Goal: Task Accomplishment & Management: Use online tool/utility

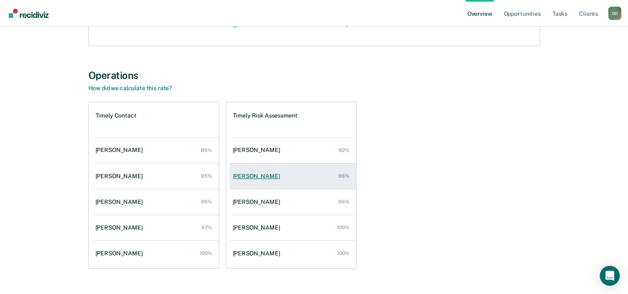
scroll to position [138, 0]
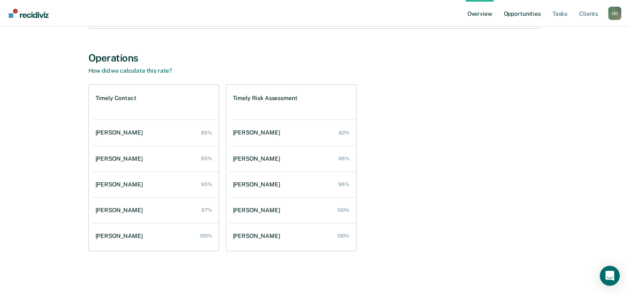
click at [527, 15] on link "Opportunities" at bounding box center [522, 13] width 40 height 27
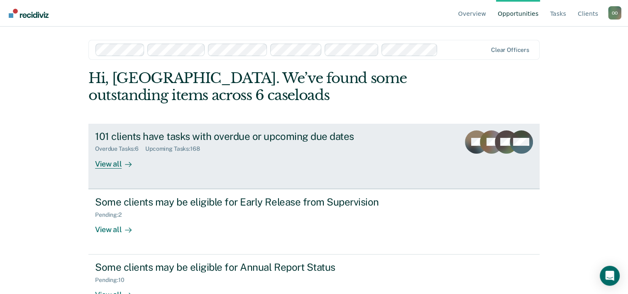
scroll to position [25, 0]
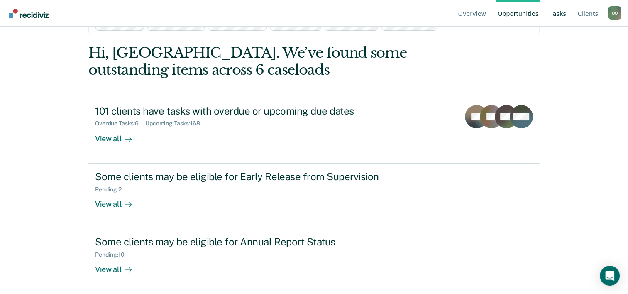
click at [561, 12] on link "Tasks" at bounding box center [559, 13] width 20 height 27
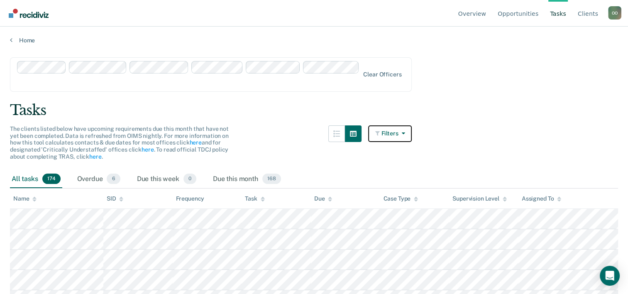
click at [405, 130] on icon "button" at bounding box center [401, 133] width 7 height 6
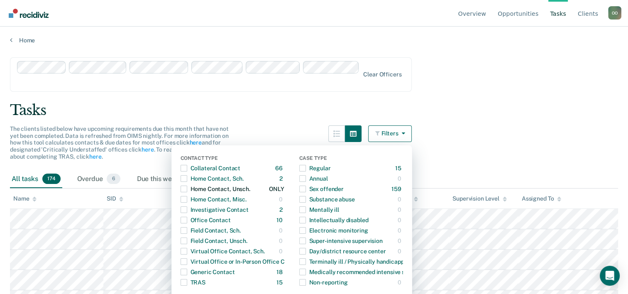
click at [187, 186] on span "Dropdown Menu" at bounding box center [184, 189] width 7 height 7
click at [529, 125] on main "Clear officers Tasks The clients listed below have upcoming requirements due th…" at bounding box center [314, 168] width 628 height 248
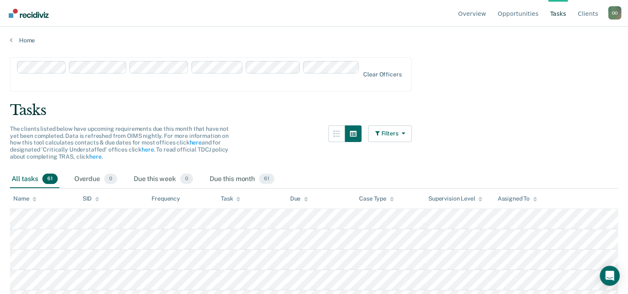
click at [536, 199] on icon at bounding box center [535, 200] width 4 height 2
click at [405, 130] on icon "button" at bounding box center [401, 133] width 7 height 6
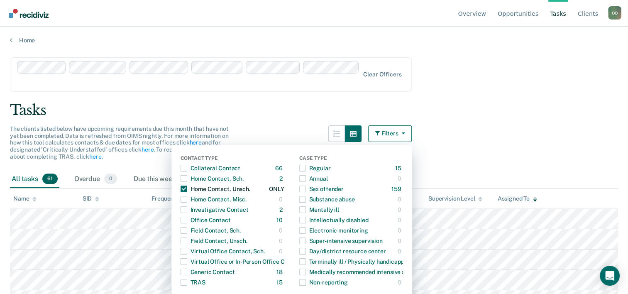
click at [187, 186] on span "Dropdown Menu" at bounding box center [184, 189] width 7 height 7
click at [187, 175] on span "Dropdown Menu" at bounding box center [184, 178] width 7 height 7
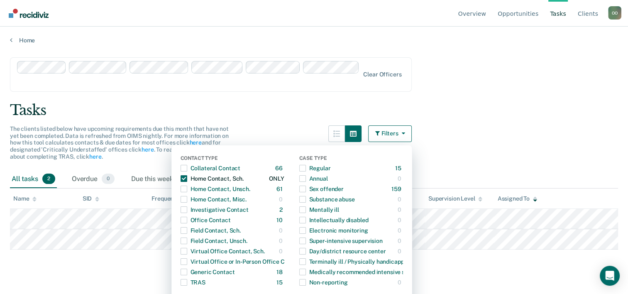
click at [187, 175] on span "Dropdown Menu" at bounding box center [184, 178] width 7 height 7
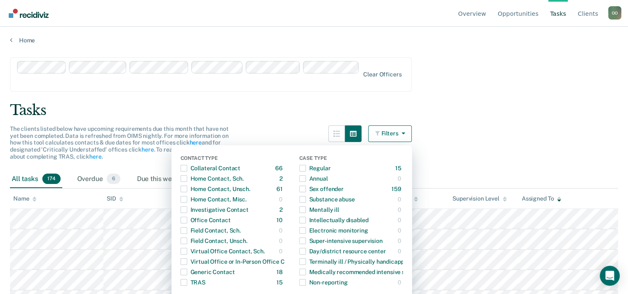
click at [512, 77] on main "Clear officers Tasks The clients listed below have upcoming requirements due th…" at bounding box center [314, 168] width 628 height 248
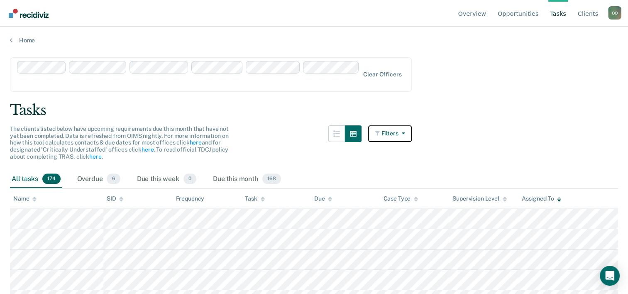
click at [405, 130] on icon "button" at bounding box center [401, 133] width 7 height 6
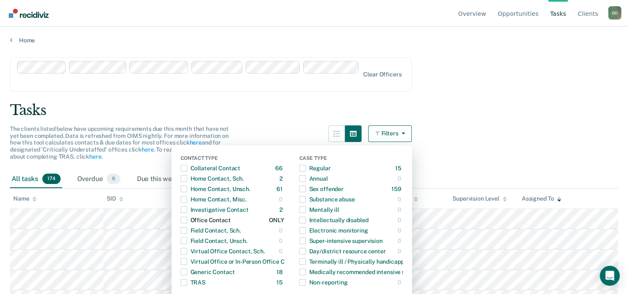
click at [187, 217] on span "Dropdown Menu" at bounding box center [184, 220] width 7 height 7
click at [528, 145] on main "Clear officers Tasks The clients listed below have upcoming requirements due th…" at bounding box center [314, 168] width 628 height 248
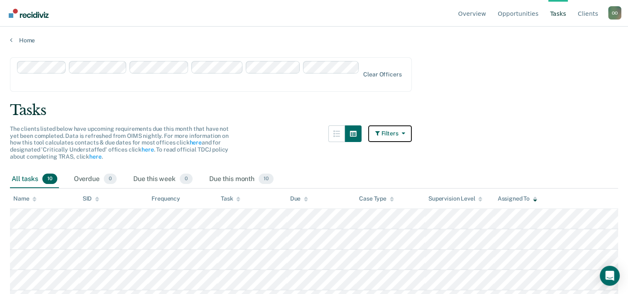
click at [405, 130] on icon "button" at bounding box center [401, 133] width 7 height 6
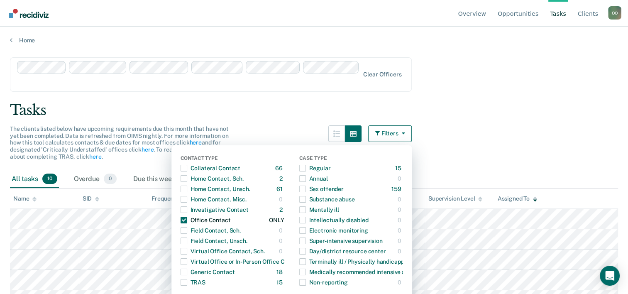
click at [187, 217] on span "Dropdown Menu" at bounding box center [184, 220] width 7 height 7
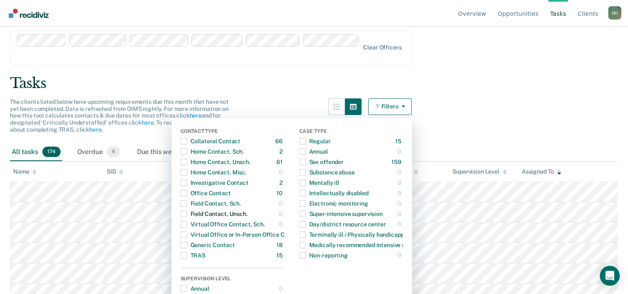
scroll to position [42, 0]
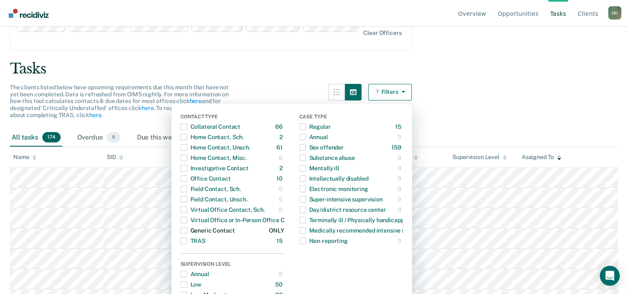
click at [187, 227] on span "Dropdown Menu" at bounding box center [184, 230] width 7 height 7
click at [495, 93] on main "Clear officers Tasks The clients listed below have upcoming requirements due th…" at bounding box center [314, 126] width 628 height 248
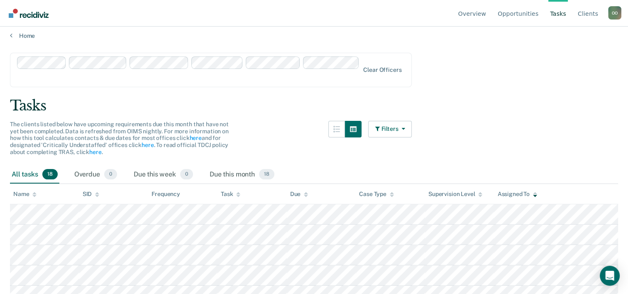
scroll to position [0, 0]
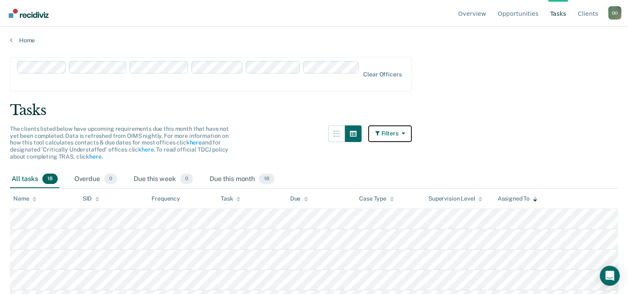
click at [405, 130] on icon "button" at bounding box center [401, 133] width 7 height 6
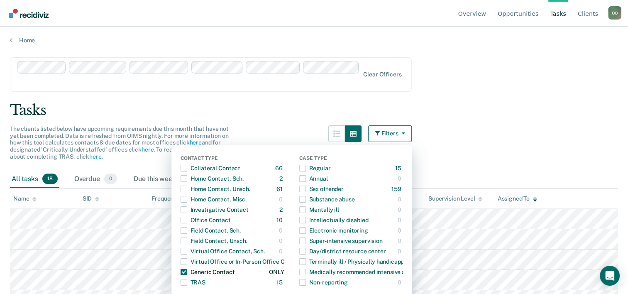
click at [187, 269] on span "Dropdown Menu" at bounding box center [184, 272] width 7 height 7
click at [187, 279] on span "Dropdown Menu" at bounding box center [184, 282] width 7 height 7
click at [521, 112] on main "Clear officers Tasks The clients listed below have upcoming requirements due th…" at bounding box center [314, 168] width 628 height 248
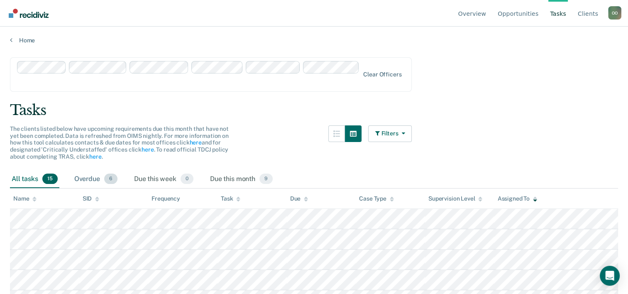
click at [88, 170] on div "Overdue 6" at bounding box center [96, 179] width 47 height 18
